Goal: Task Accomplishment & Management: Use online tool/utility

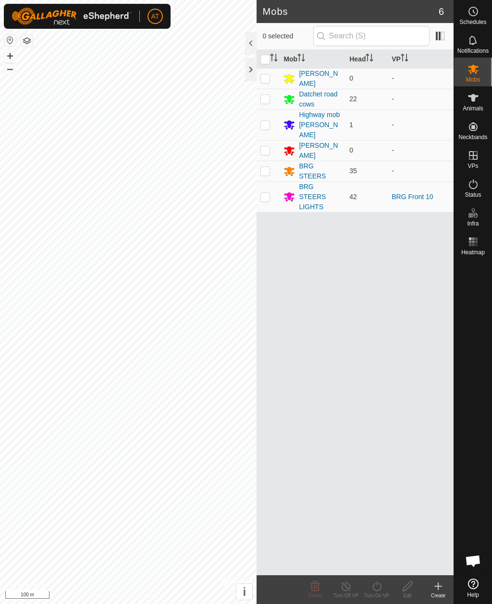
click at [277, 192] on td at bounding box center [267, 196] width 23 height 31
checkbox input "true"
click at [378, 587] on icon at bounding box center [377, 587] width 12 height 12
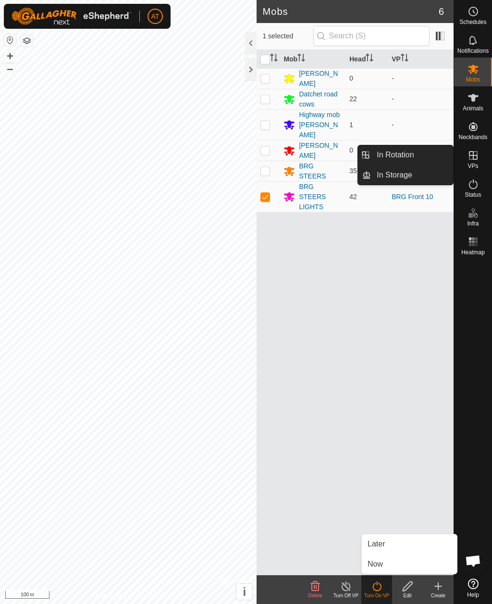
click at [389, 565] on link "Now" at bounding box center [408, 564] width 95 height 19
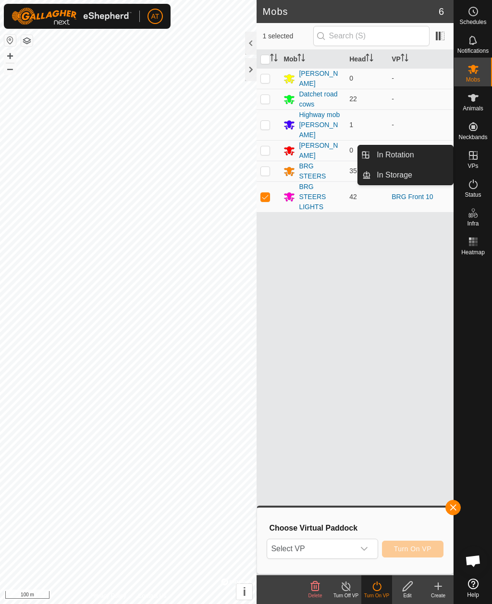
click at [370, 553] on div "dropdown trigger" at bounding box center [363, 549] width 19 height 19
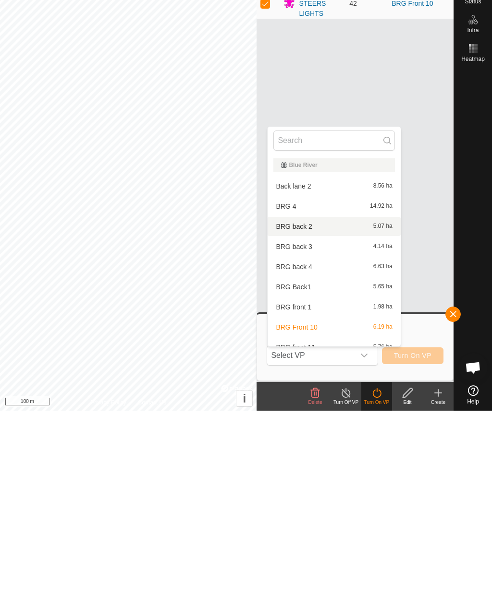
click at [346, 414] on div "BRG back 2 5.07 ha" at bounding box center [333, 420] width 121 height 12
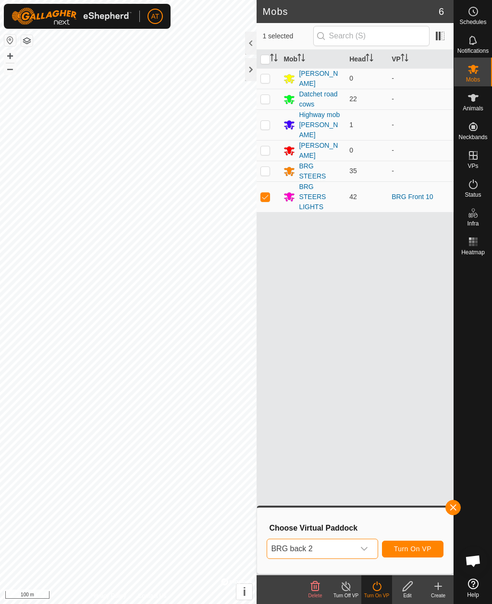
click at [374, 552] on p-select "BRG back 2" at bounding box center [321, 549] width 111 height 20
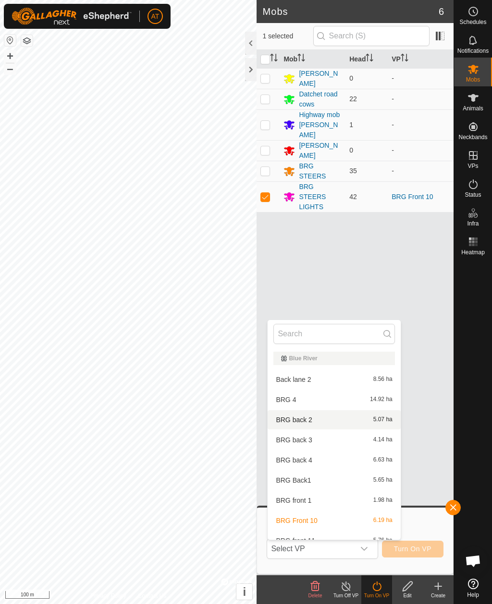
click at [378, 323] on div at bounding box center [333, 334] width 132 height 28
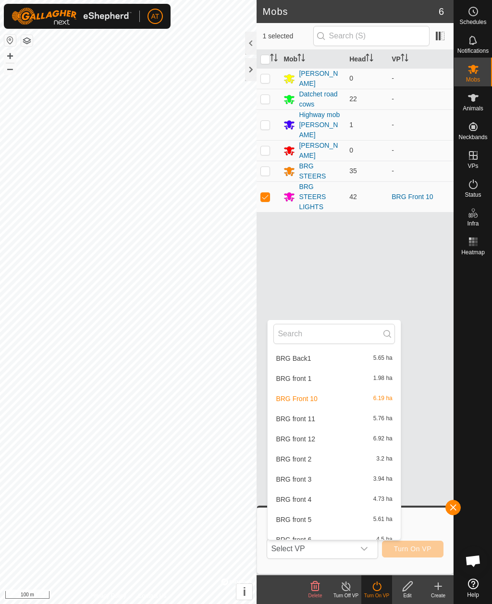
scroll to position [122, 0]
click at [373, 415] on span "5.76 ha" at bounding box center [382, 418] width 19 height 7
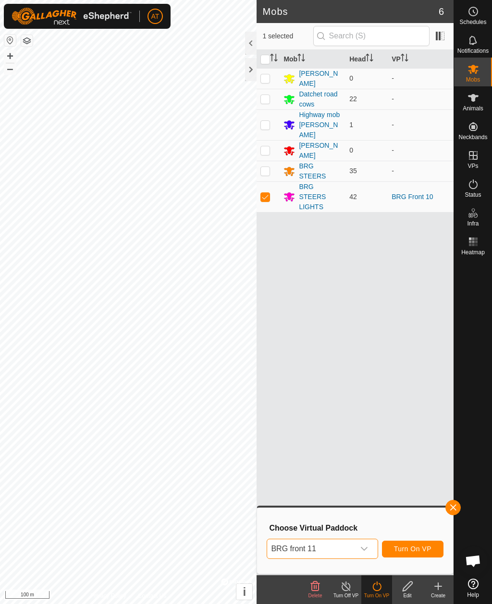
click at [373, 545] on div "dropdown trigger" at bounding box center [363, 549] width 19 height 19
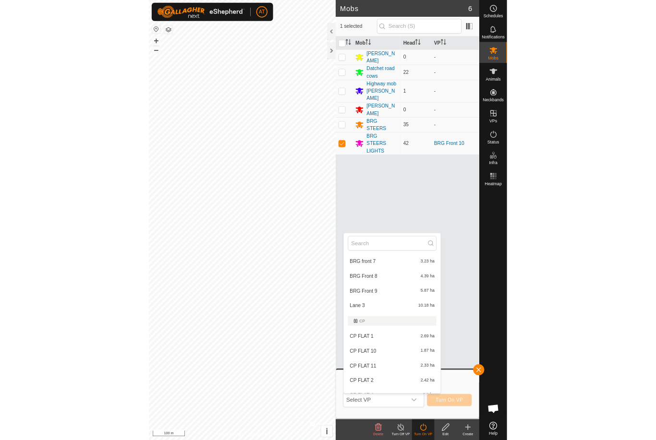
scroll to position [353, 0]
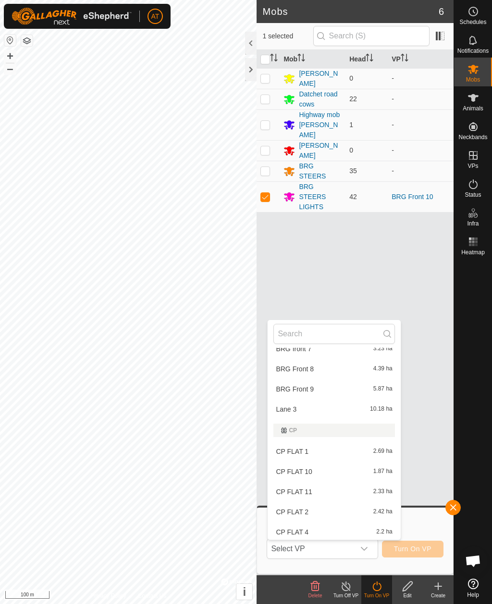
click at [311, 389] on span "BRG Front 9" at bounding box center [295, 389] width 38 height 7
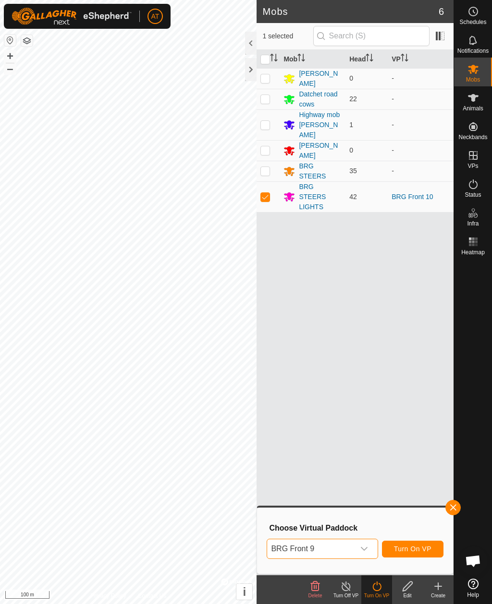
click at [458, 513] on button "button" at bounding box center [452, 507] width 15 height 15
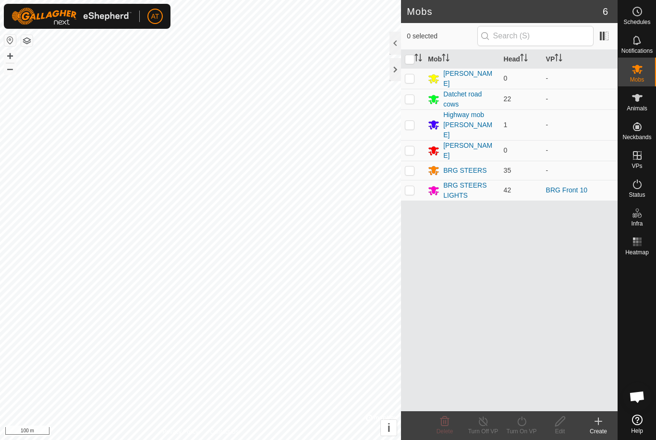
click at [416, 180] on td at bounding box center [412, 190] width 23 height 21
checkbox input "true"
click at [522, 427] on icon at bounding box center [522, 422] width 12 height 12
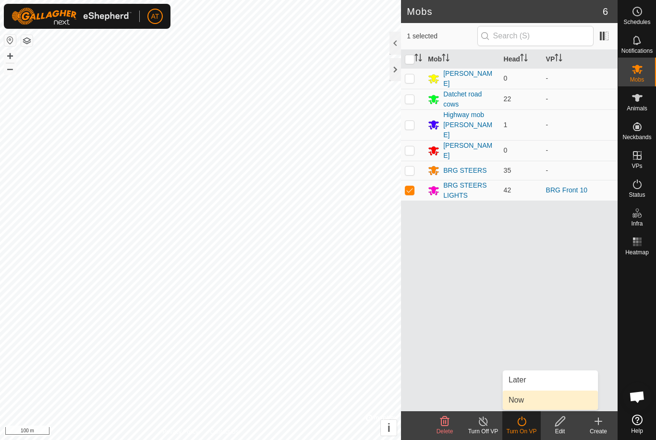
click at [520, 406] on link "Now" at bounding box center [550, 400] width 95 height 19
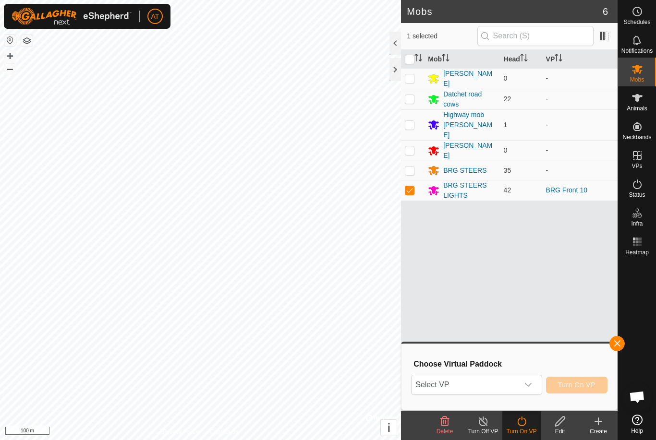
click at [518, 385] on span "Select VP" at bounding box center [464, 384] width 107 height 19
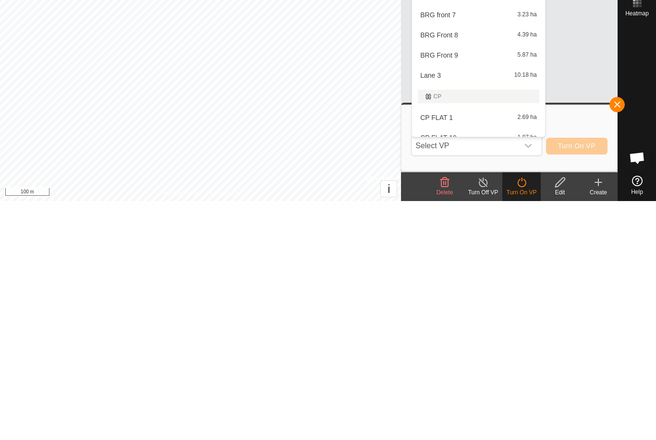
scroll to position [288, 0]
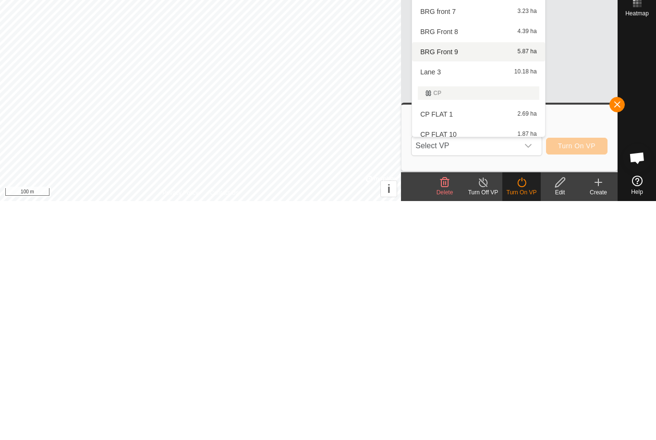
click at [456, 285] on div "BRG Front 9 5.87 ha" at bounding box center [478, 291] width 121 height 12
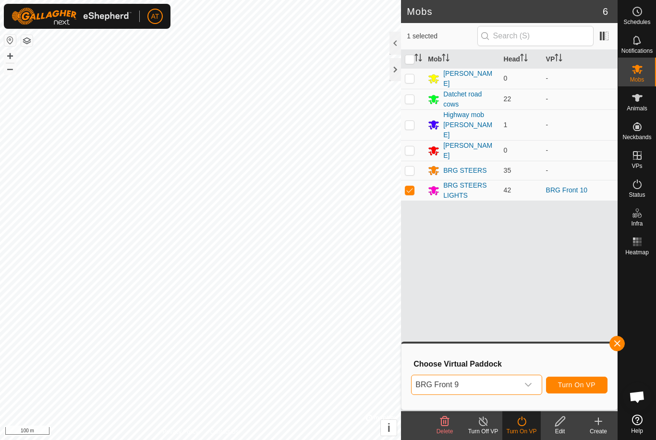
click at [580, 390] on button "Turn On VP" at bounding box center [576, 385] width 61 height 17
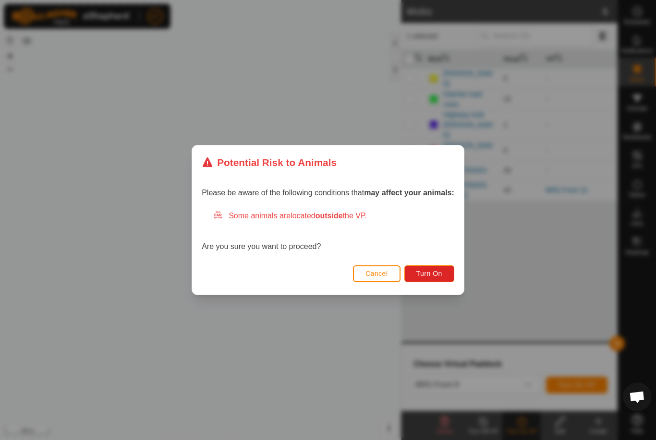
click at [436, 258] on div "Please be aware of the following conditions that may affect your animals: Some …" at bounding box center [328, 221] width 272 height 83
click at [427, 282] on button "Turn On" at bounding box center [429, 273] width 50 height 17
